Goal: Book appointment/travel/reservation

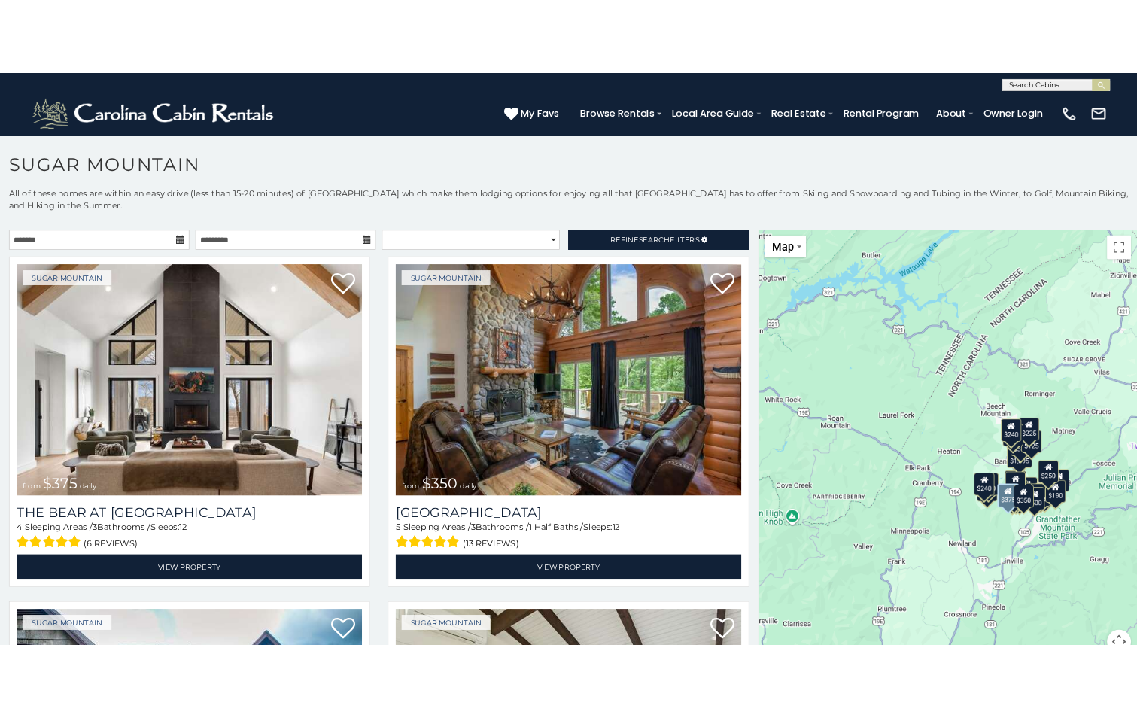
scroll to position [482, 0]
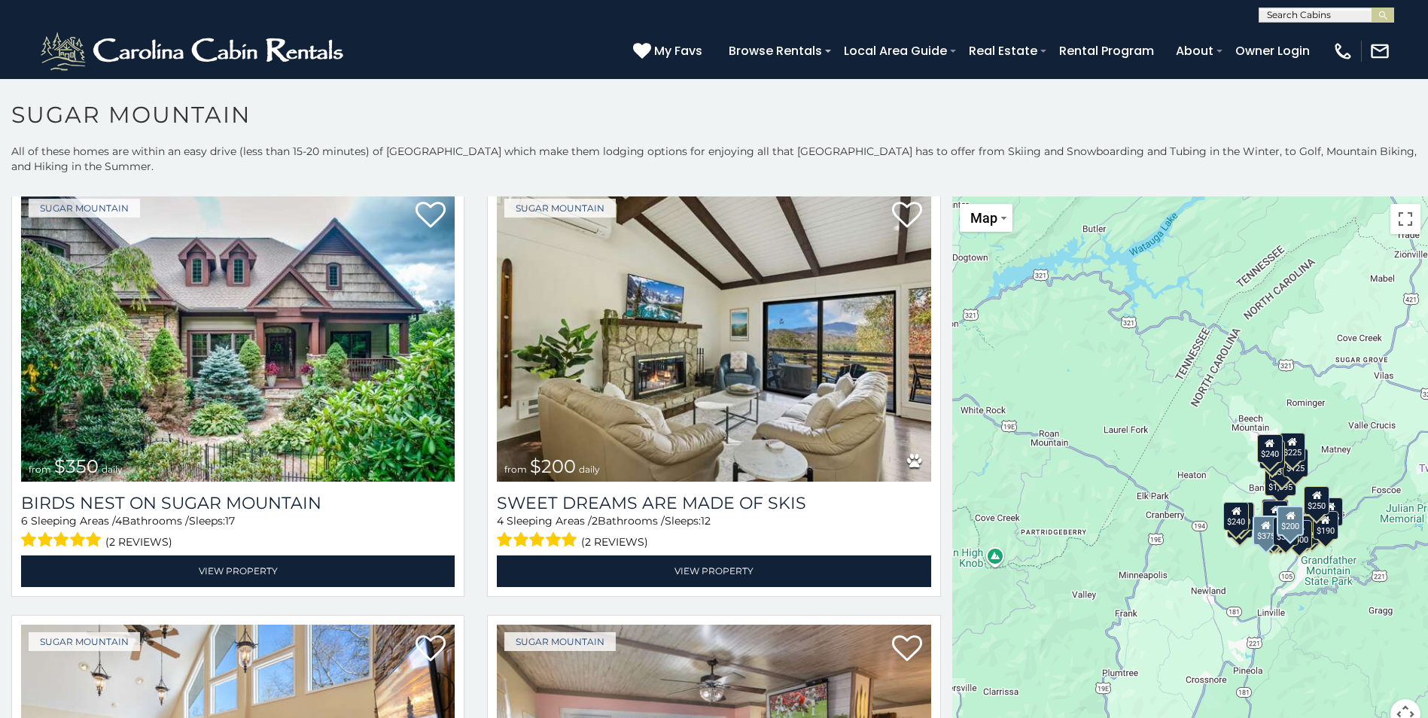
click at [936, 458] on div "Sugar Mountain from $200 daily Sweet Dreams Are Made Of Skis 4 Sleeping Areas /…" at bounding box center [714, 393] width 476 height 424
click at [936, 487] on div "Sugar Mountain from $200 daily Sweet Dreams Are Made Of Skis 4 Sleeping Areas /…" at bounding box center [714, 393] width 476 height 424
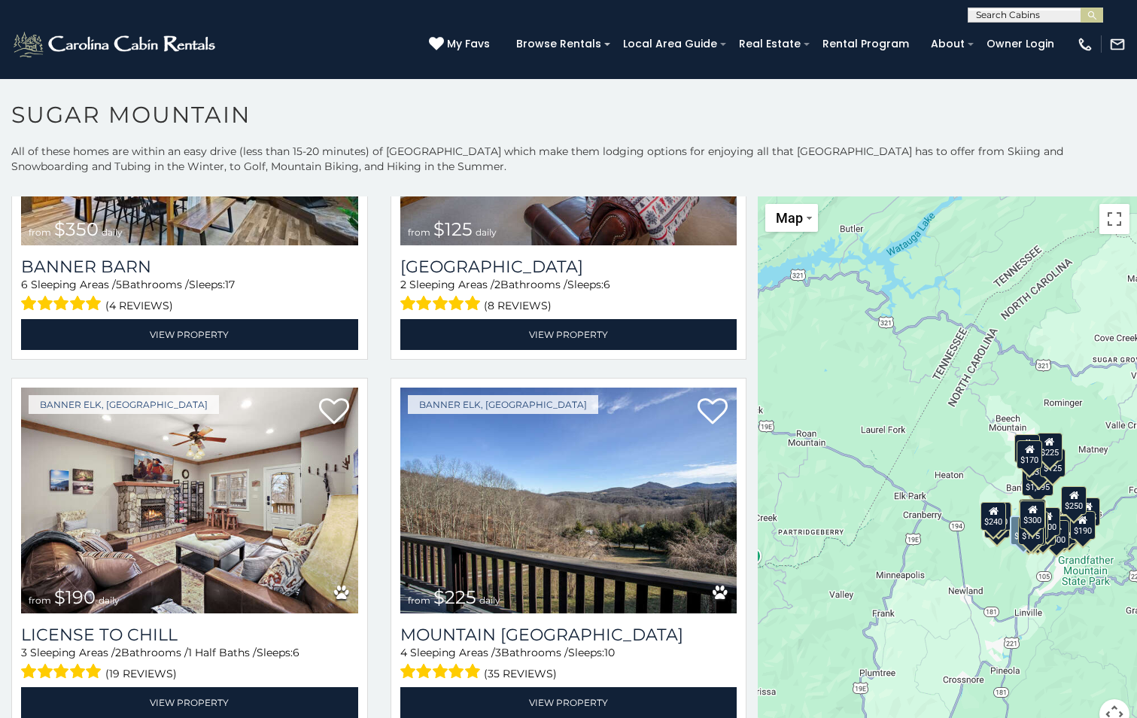
scroll to position [4751, 0]
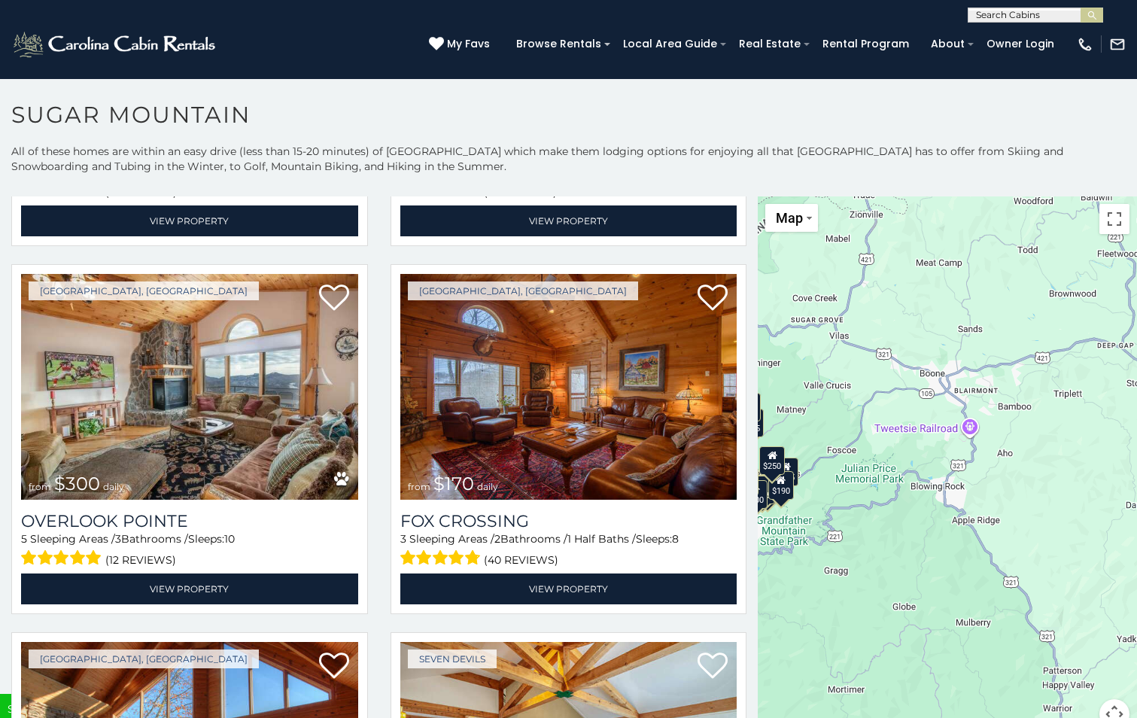
drag, startPoint x: 1086, startPoint y: 456, endPoint x: 762, endPoint y: 411, distance: 327.5
click at [765, 413] on div "$375 $350 $350 $200 $375 $195 $265 $175 $190 $155 $290 $175 $345 $1,095 $195 $2…" at bounding box center [947, 471] width 379 height 551
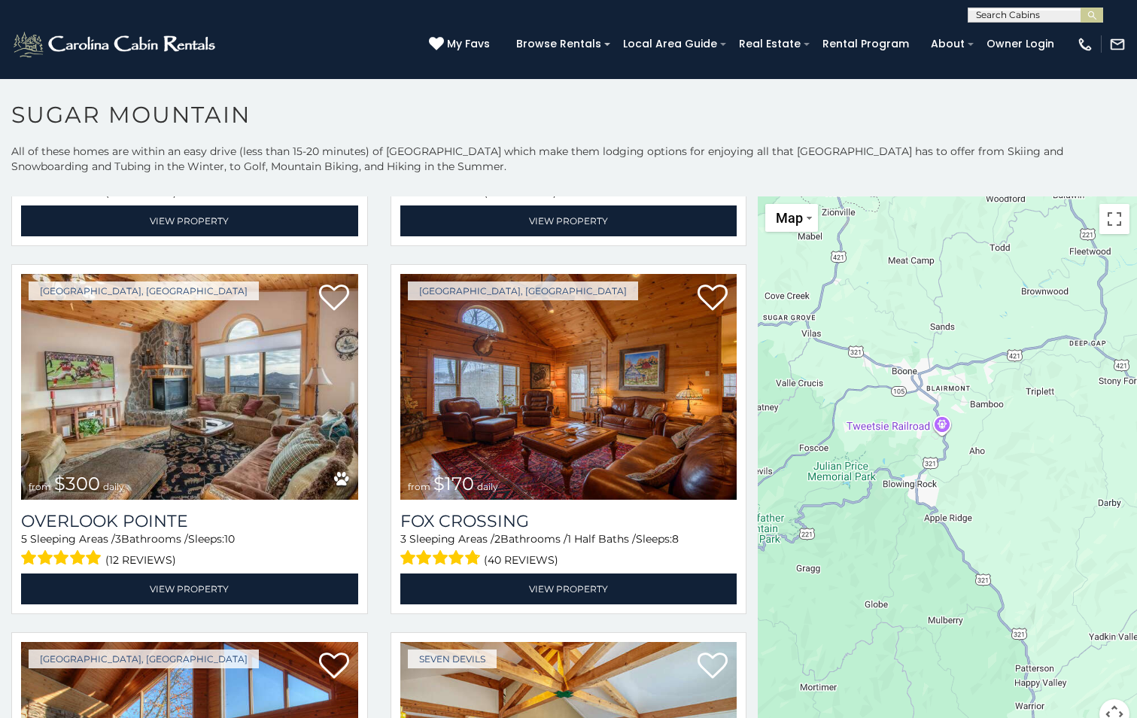
scroll to position [211, 0]
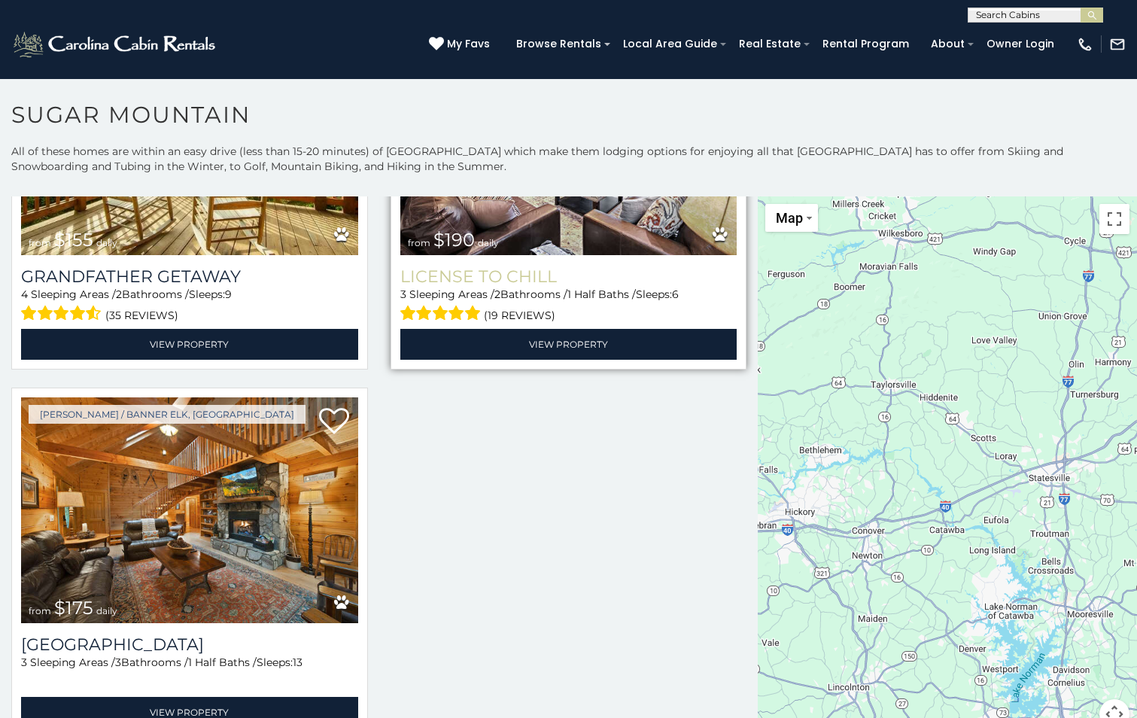
drag, startPoint x: 1069, startPoint y: 540, endPoint x: 720, endPoint y: 271, distance: 440.0
click at [735, 196] on main "**********" at bounding box center [568, 196] width 1137 height 0
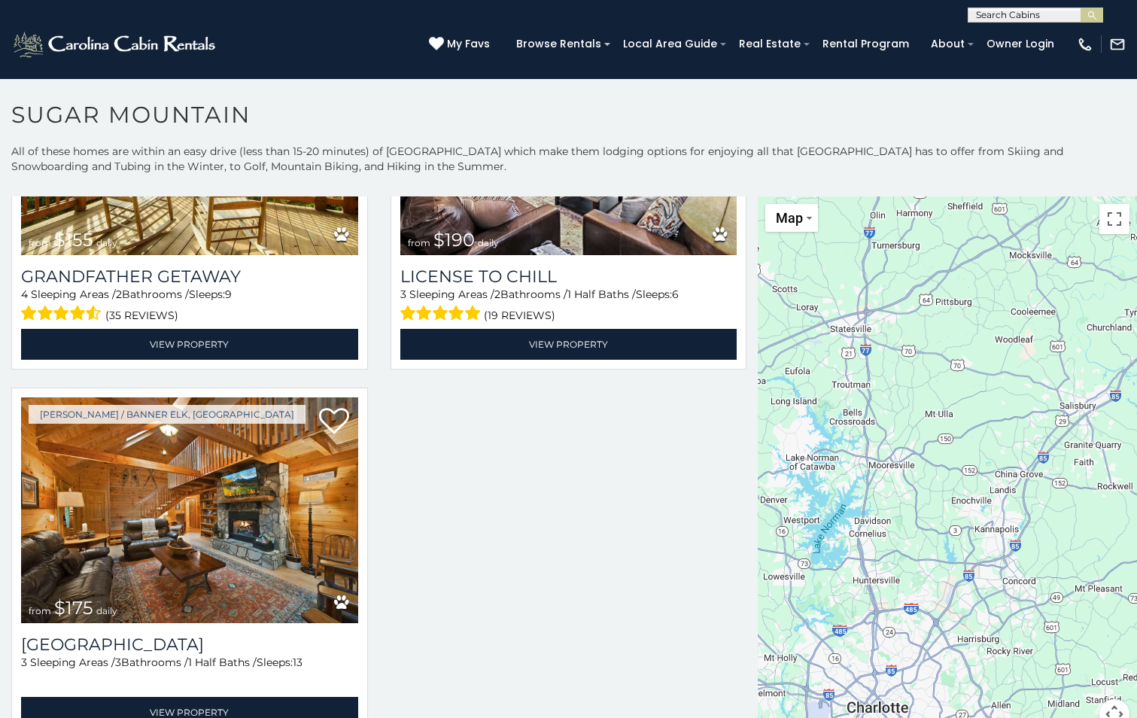
scroll to position [0, 0]
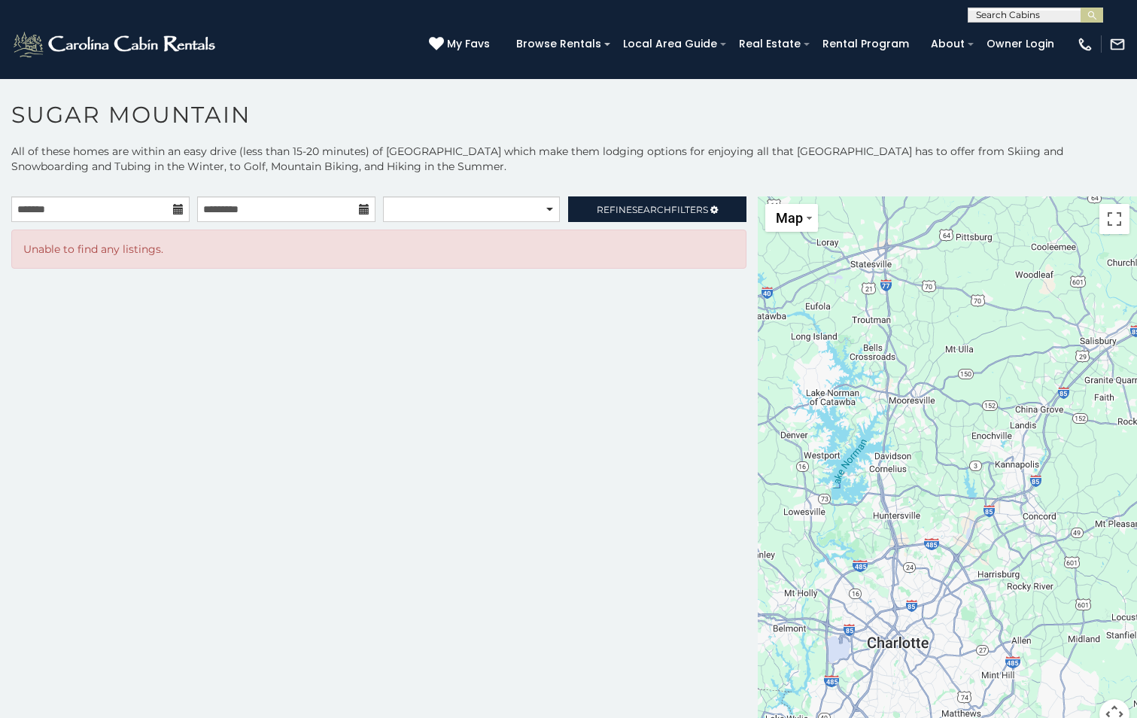
drag, startPoint x: 1044, startPoint y: 558, endPoint x: 1078, endPoint y: 318, distance: 242.4
click at [1078, 332] on div at bounding box center [947, 471] width 379 height 551
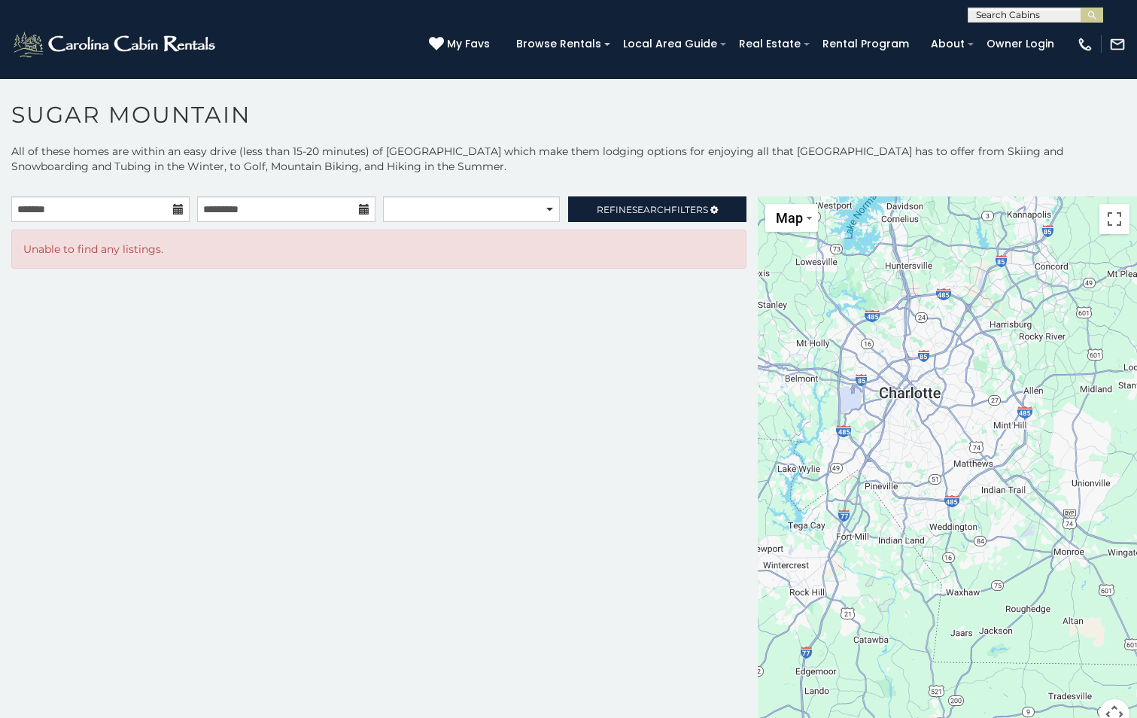
drag, startPoint x: 959, startPoint y: 559, endPoint x: 1014, endPoint y: 327, distance: 238.9
click at [1014, 333] on div at bounding box center [947, 471] width 379 height 551
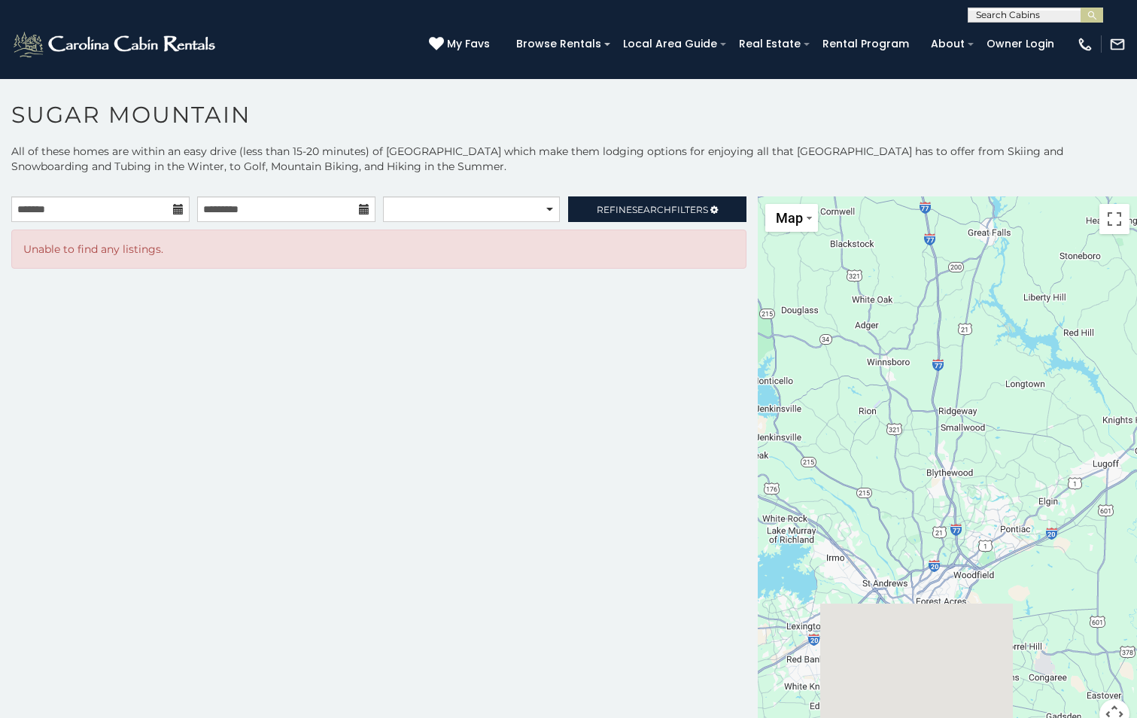
drag, startPoint x: 829, startPoint y: 631, endPoint x: 887, endPoint y: 452, distance: 188.2
click at [887, 452] on div at bounding box center [947, 471] width 379 height 551
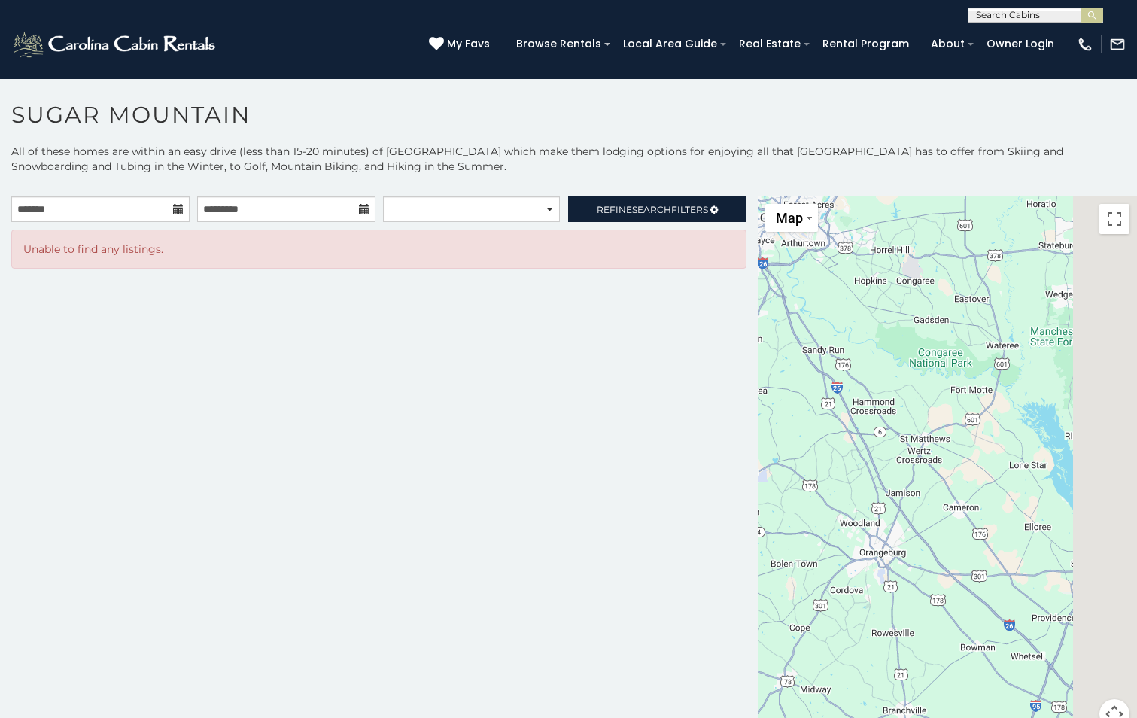
drag, startPoint x: 1033, startPoint y: 506, endPoint x: 823, endPoint y: 199, distance: 372.4
click at [859, 250] on div at bounding box center [947, 471] width 379 height 551
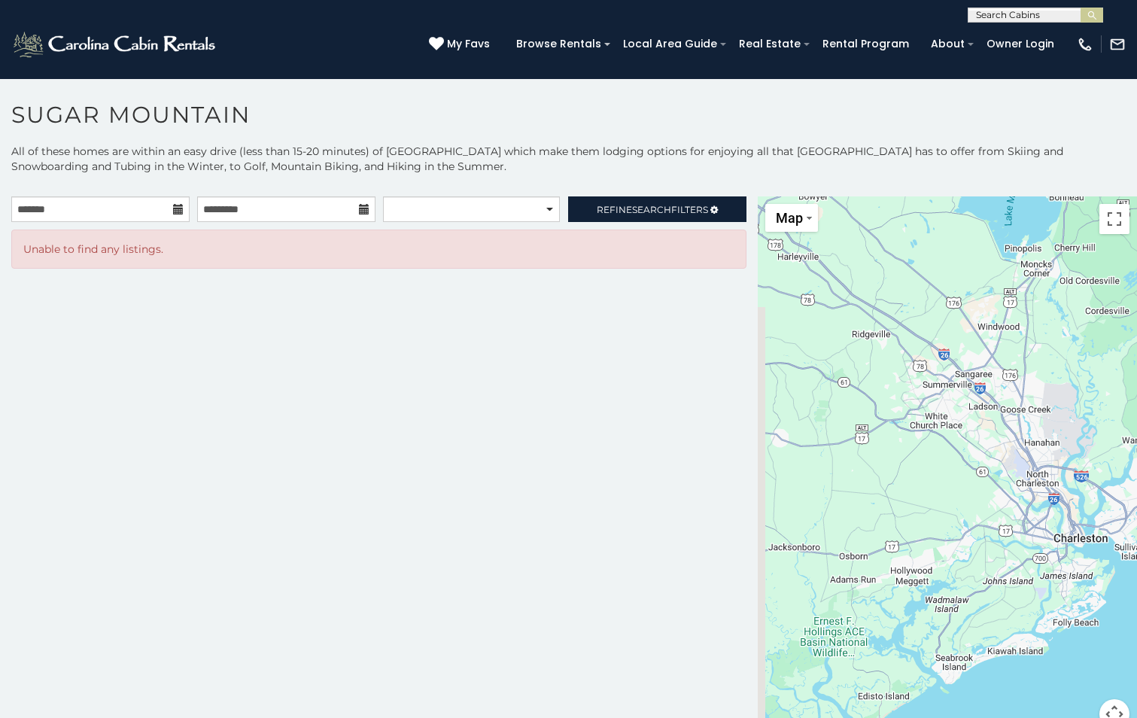
drag, startPoint x: 888, startPoint y: 415, endPoint x: 1019, endPoint y: 174, distance: 274.8
click at [951, 309] on div at bounding box center [947, 471] width 379 height 551
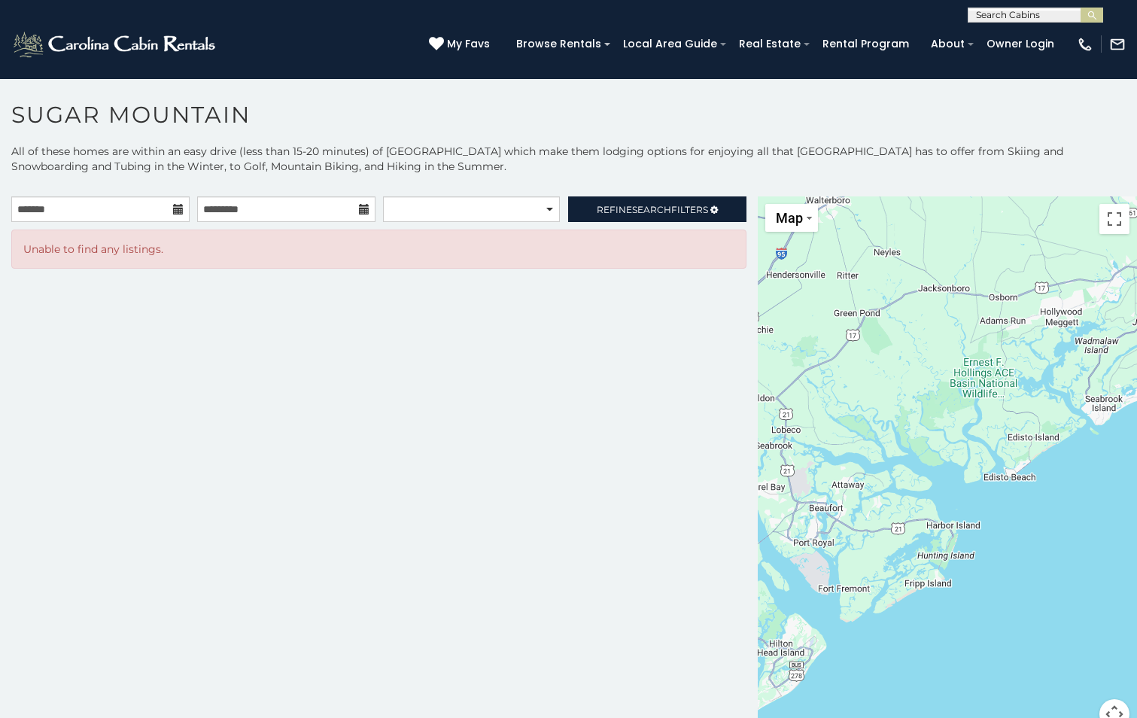
drag, startPoint x: 870, startPoint y: 238, endPoint x: 1173, endPoint y: 400, distance: 344.1
click at [1137, 400] on html "**********" at bounding box center [568, 363] width 1137 height 726
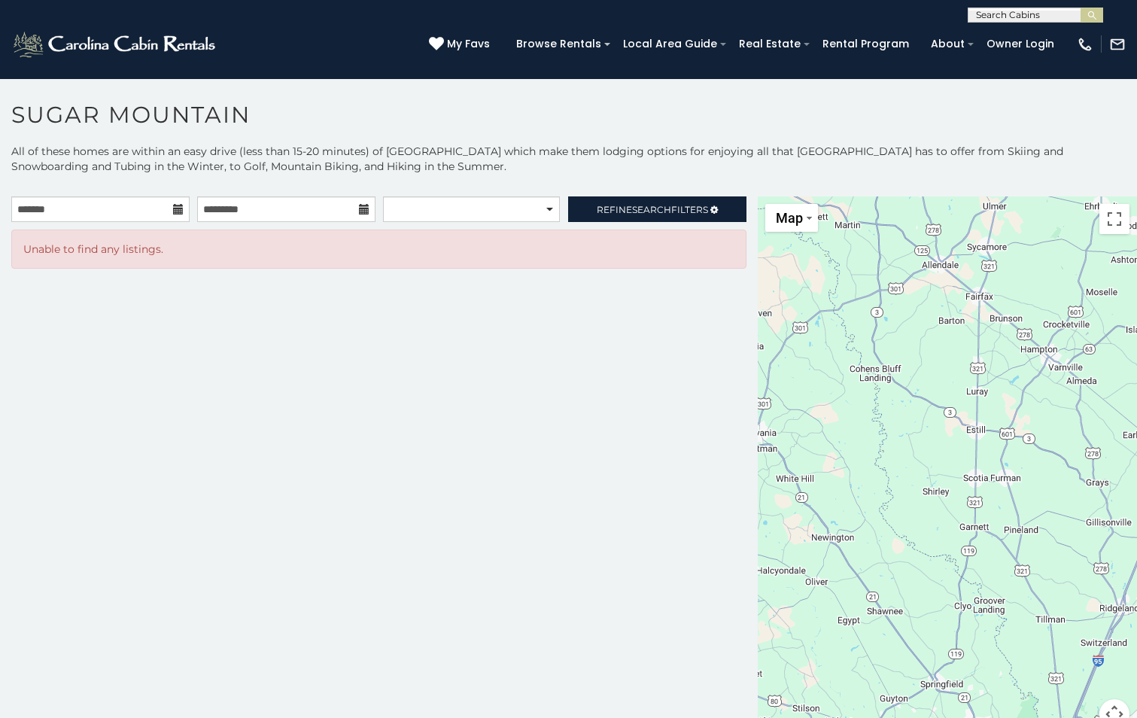
drag, startPoint x: 962, startPoint y: 436, endPoint x: 760, endPoint y: 230, distance: 288.9
click at [765, 233] on div at bounding box center [947, 471] width 379 height 551
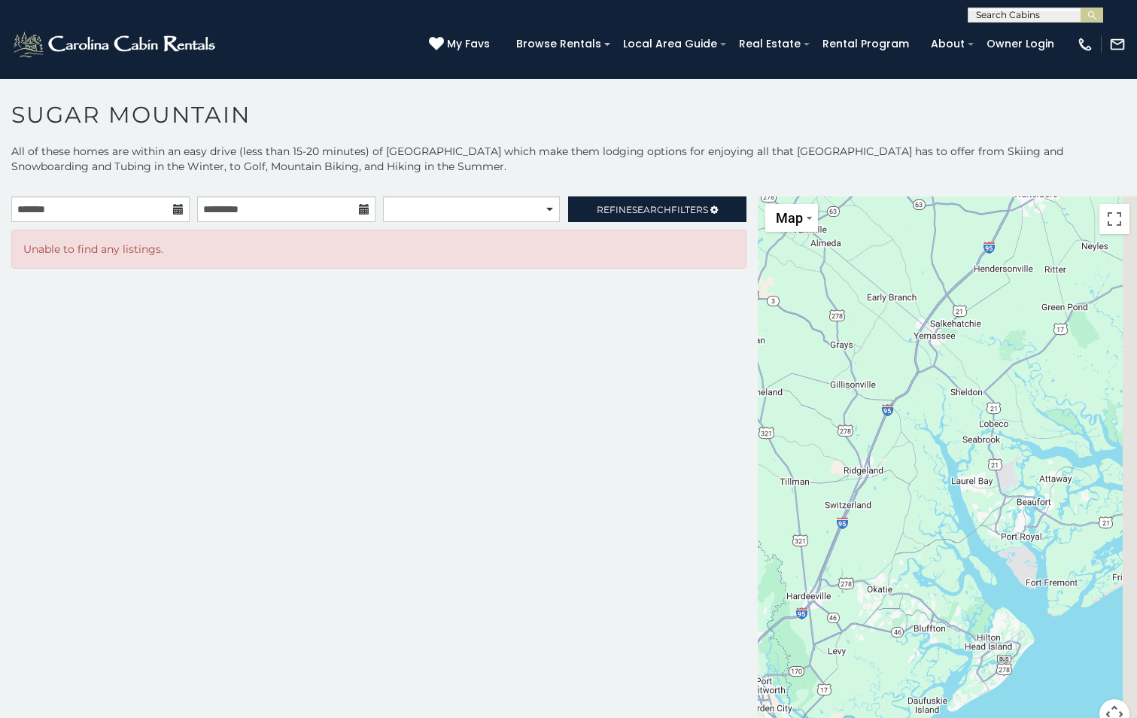
drag, startPoint x: 1058, startPoint y: 424, endPoint x: 838, endPoint y: 351, distance: 232.3
click at [854, 351] on div at bounding box center [947, 471] width 379 height 551
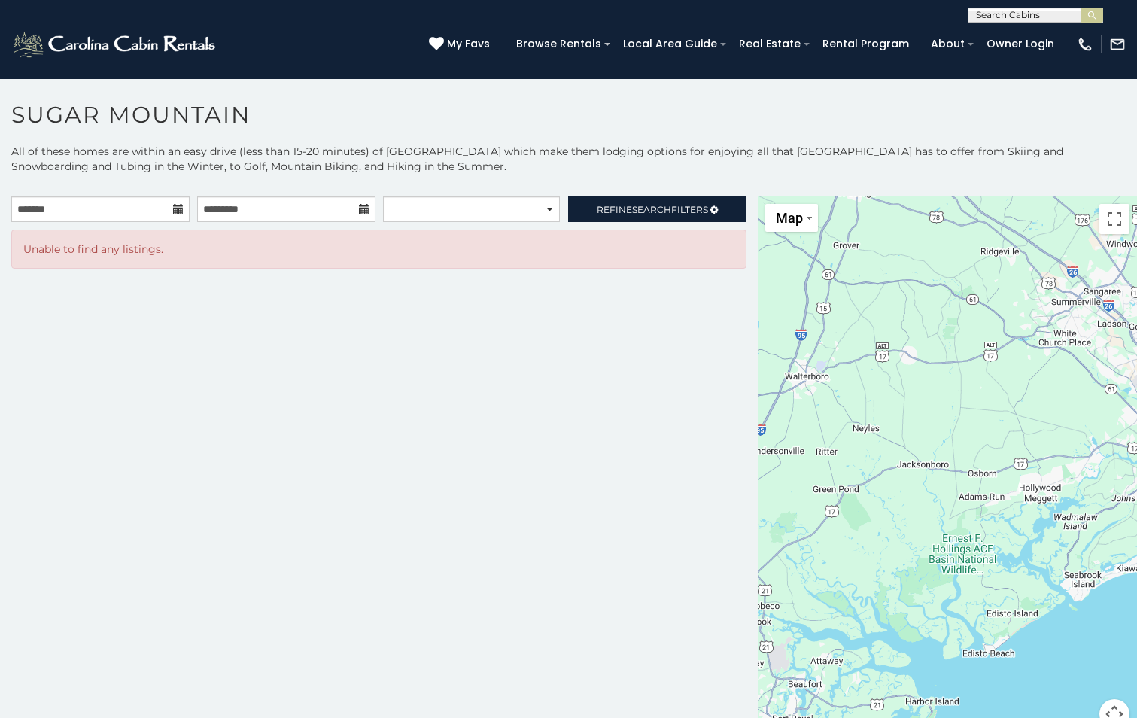
drag, startPoint x: 1063, startPoint y: 334, endPoint x: 892, endPoint y: 537, distance: 264.9
click at [901, 534] on div at bounding box center [947, 471] width 379 height 551
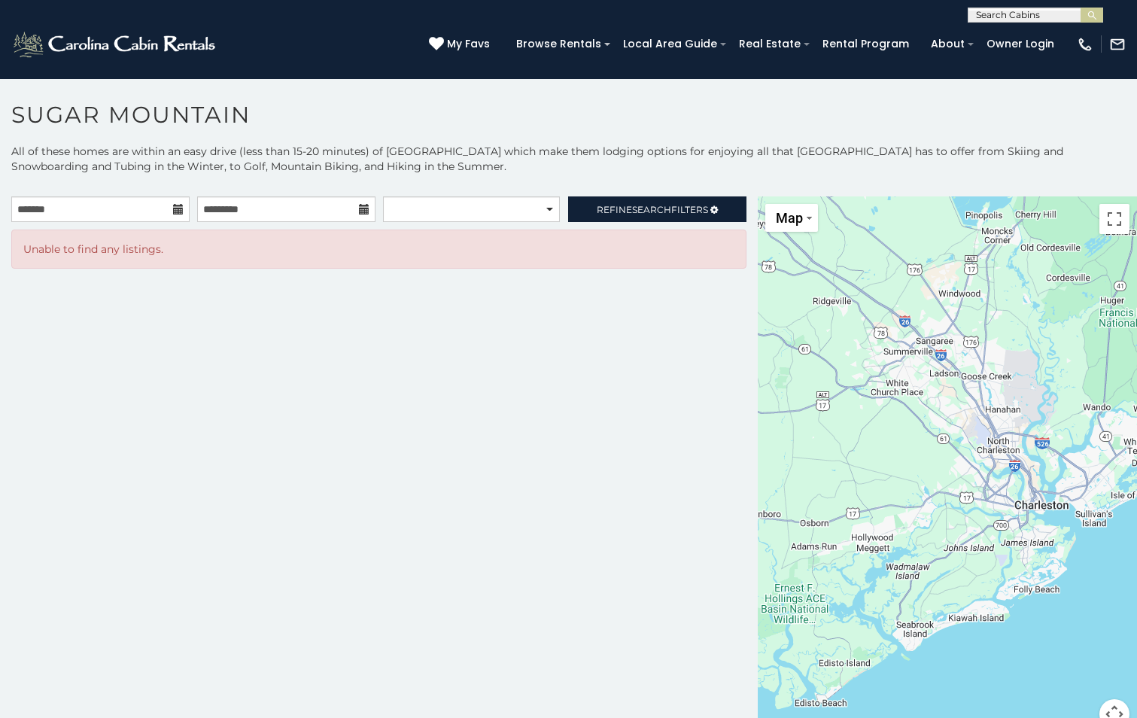
drag, startPoint x: 1002, startPoint y: 397, endPoint x: 787, endPoint y: 439, distance: 219.3
click at [792, 439] on div at bounding box center [947, 471] width 379 height 551
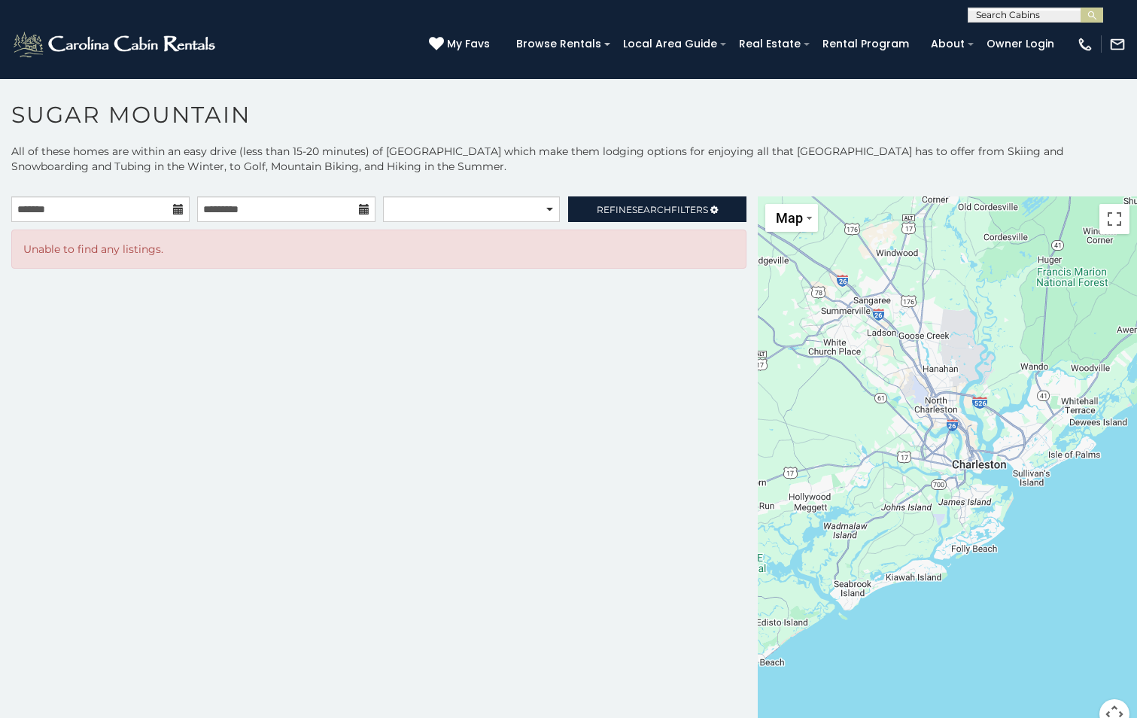
drag, startPoint x: 972, startPoint y: 345, endPoint x: 1078, endPoint y: 224, distance: 161.1
click at [1063, 233] on div at bounding box center [947, 471] width 379 height 551
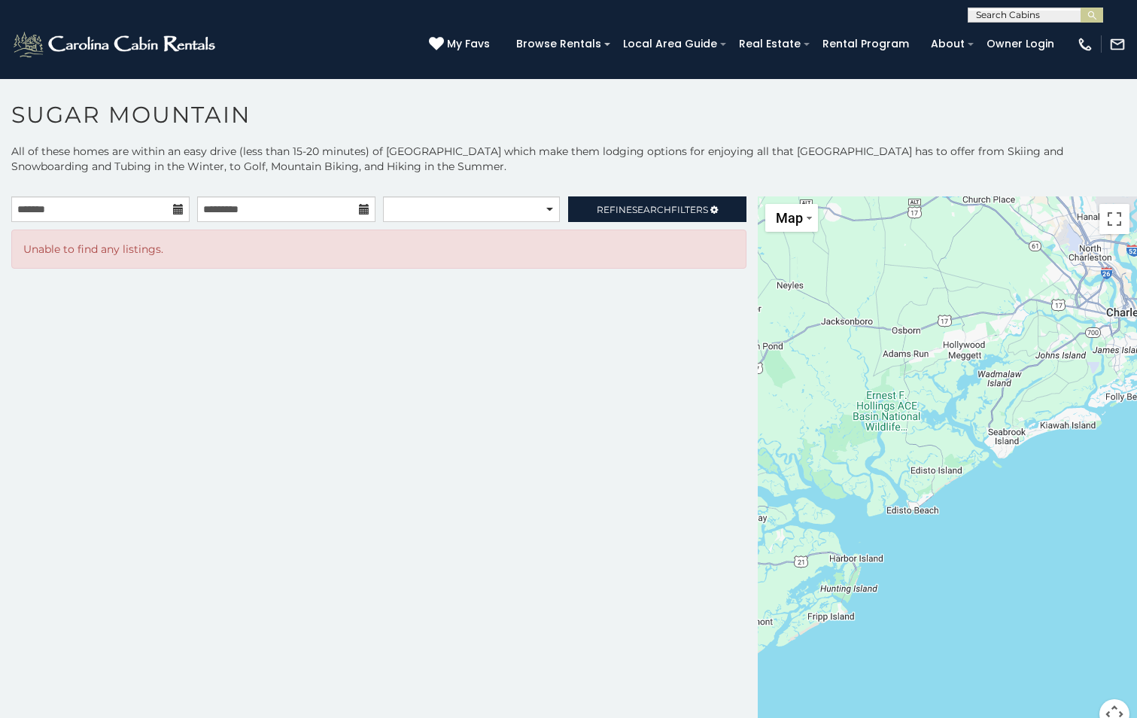
drag, startPoint x: 941, startPoint y: 313, endPoint x: 1026, endPoint y: 270, distance: 95.2
click at [1023, 272] on div at bounding box center [947, 471] width 379 height 551
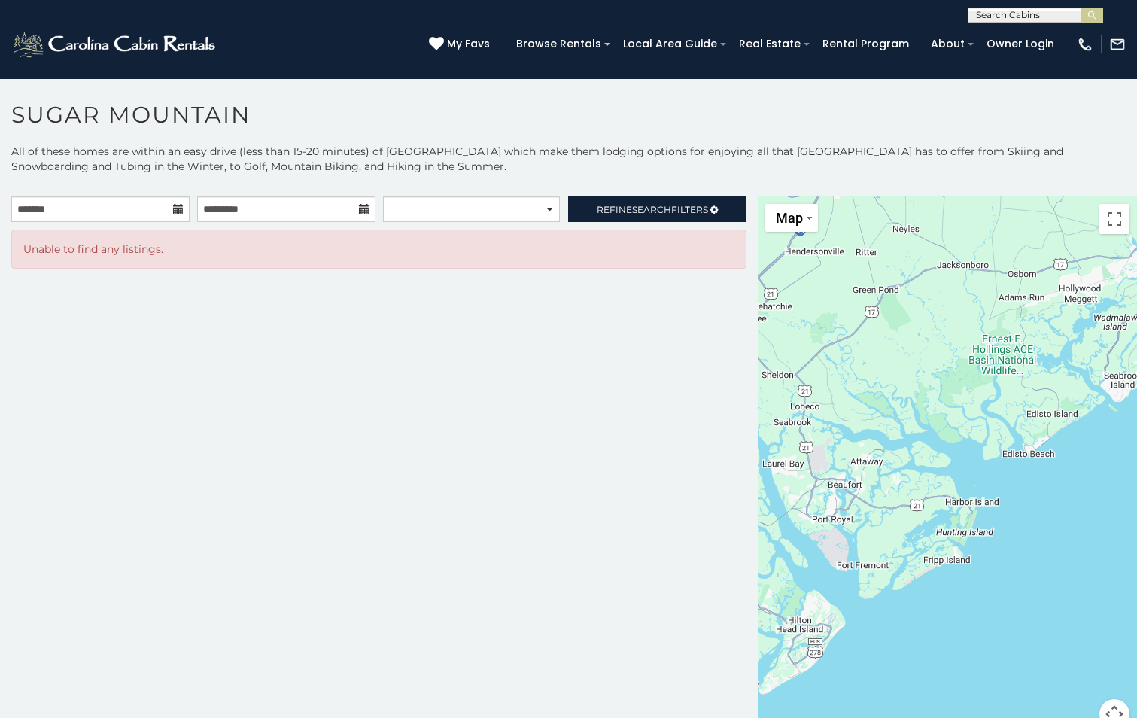
drag, startPoint x: 829, startPoint y: 373, endPoint x: 968, endPoint y: 315, distance: 151.1
click at [949, 316] on div at bounding box center [947, 471] width 379 height 551
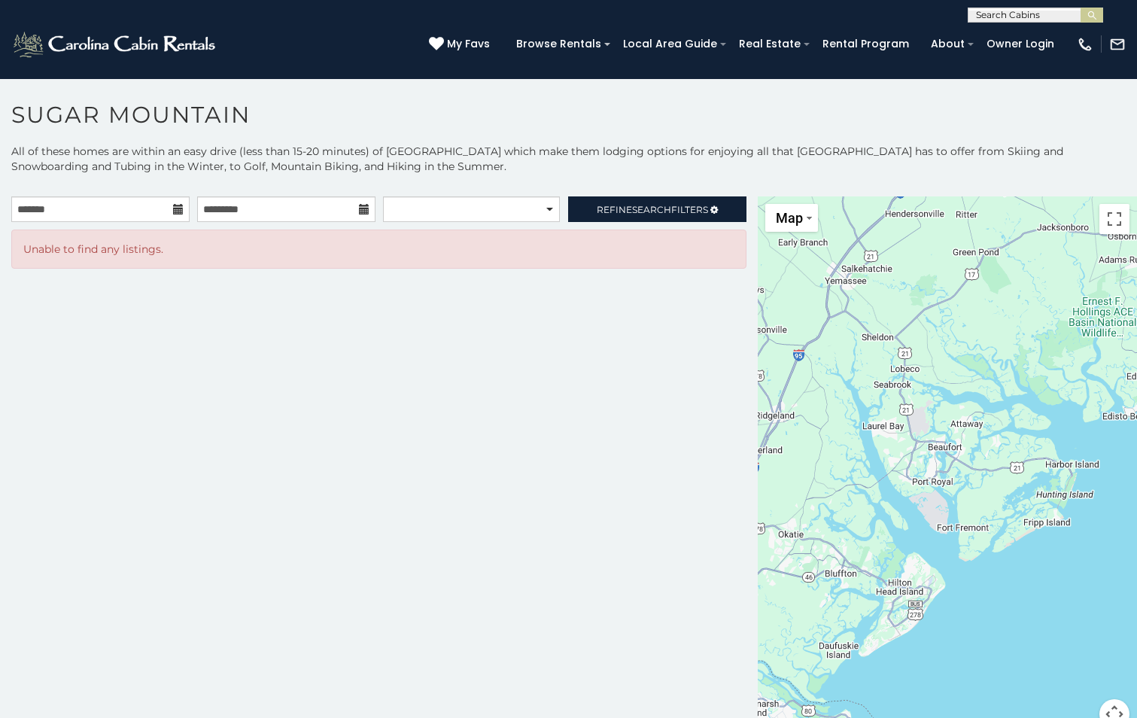
drag, startPoint x: 914, startPoint y: 366, endPoint x: 1075, endPoint y: 323, distance: 166.1
click at [1072, 324] on div at bounding box center [947, 471] width 379 height 551
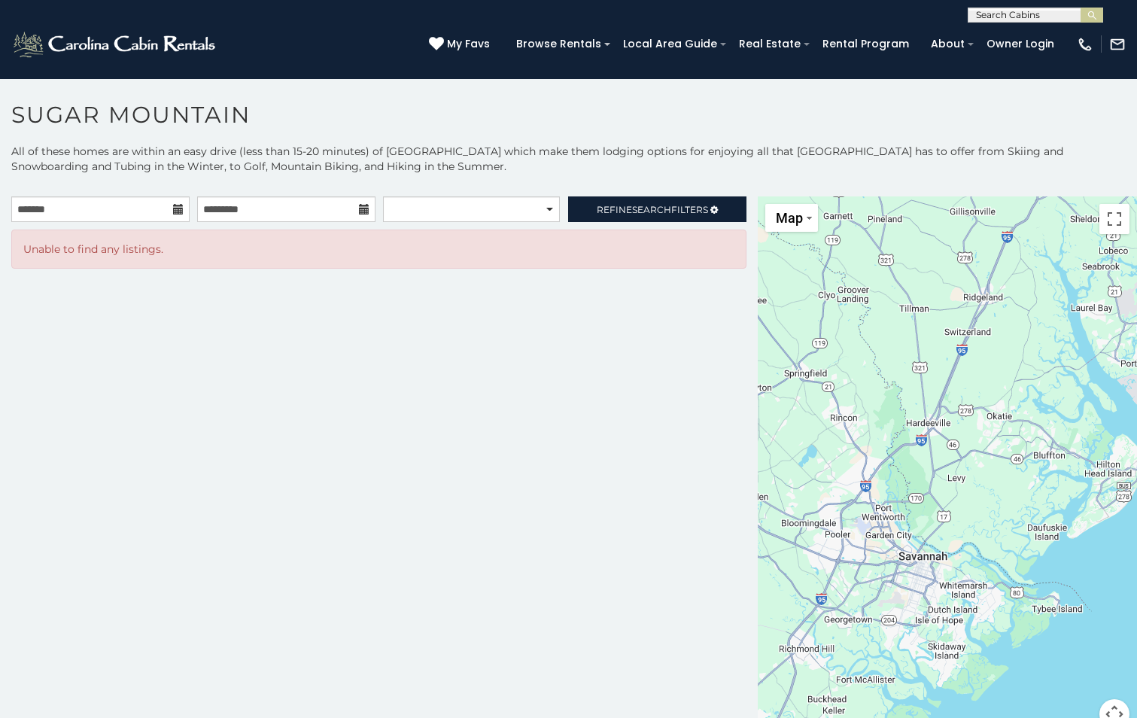
drag, startPoint x: 988, startPoint y: 481, endPoint x: 1003, endPoint y: 313, distance: 168.5
click at [1010, 364] on div at bounding box center [947, 471] width 379 height 551
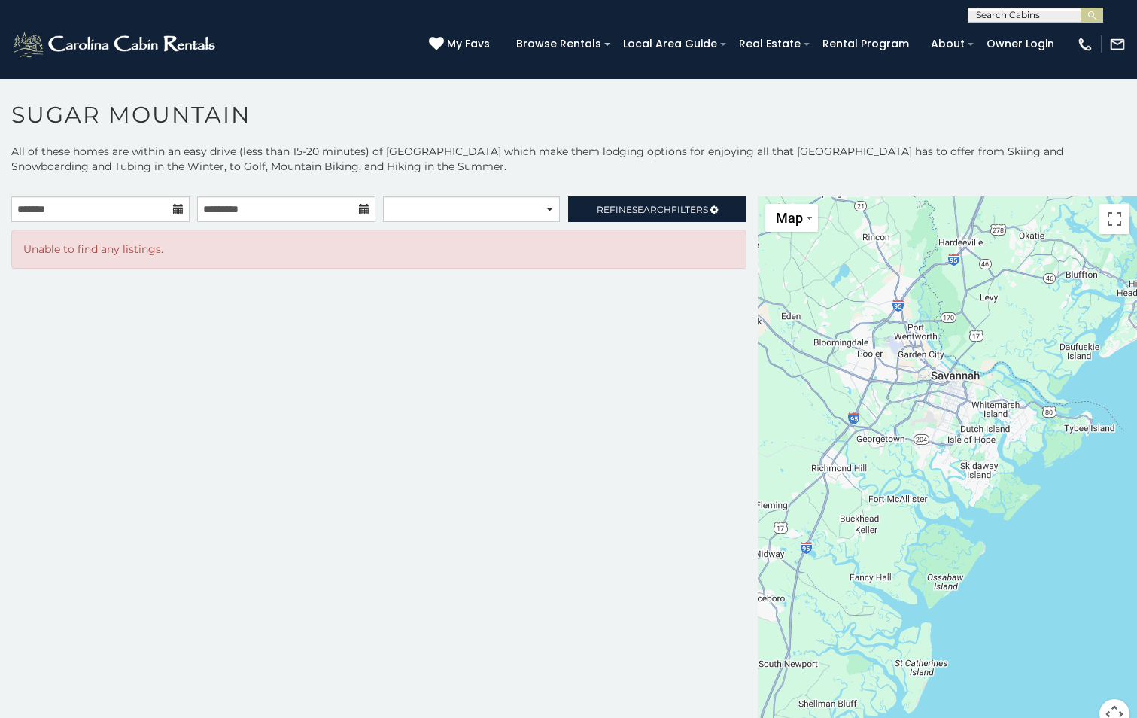
drag, startPoint x: 927, startPoint y: 429, endPoint x: 1053, endPoint y: 254, distance: 215.7
click at [1021, 291] on div at bounding box center [947, 471] width 379 height 551
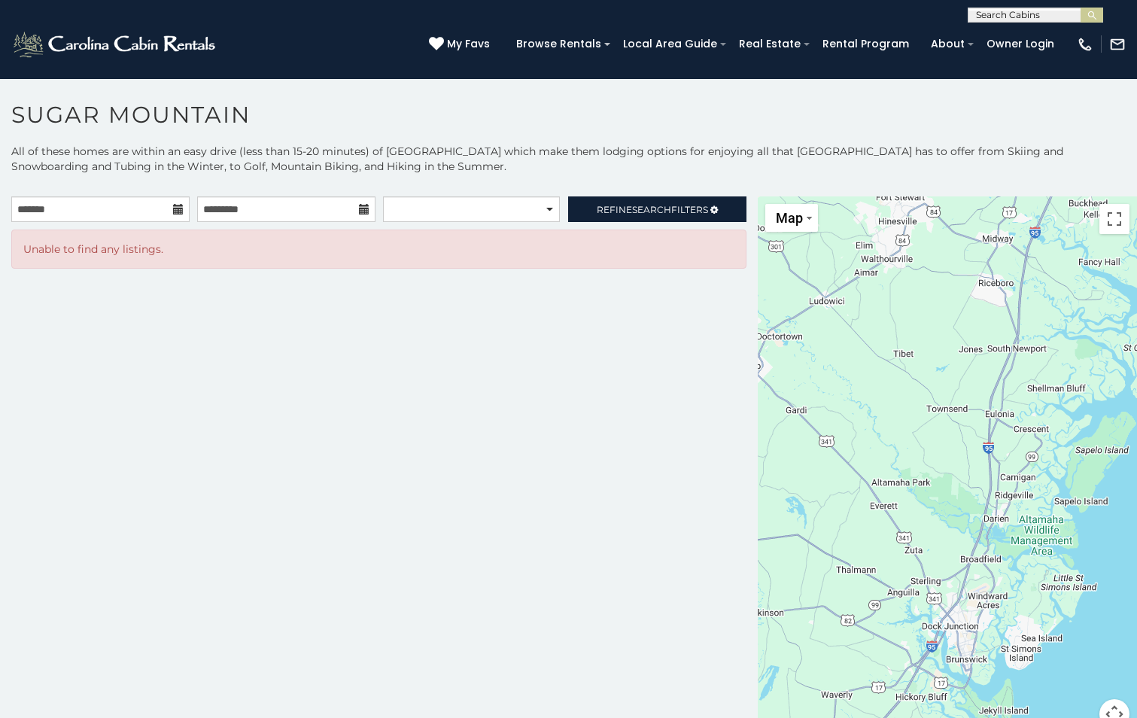
drag, startPoint x: 984, startPoint y: 378, endPoint x: 1051, endPoint y: 284, distance: 115.5
click at [1046, 290] on div at bounding box center [947, 471] width 379 height 551
